Goal: Find specific page/section

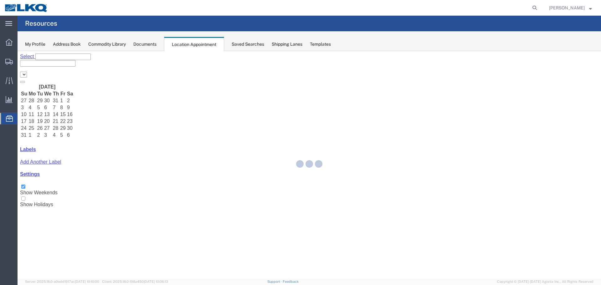
select select "28018"
